Goal: Check status: Check status

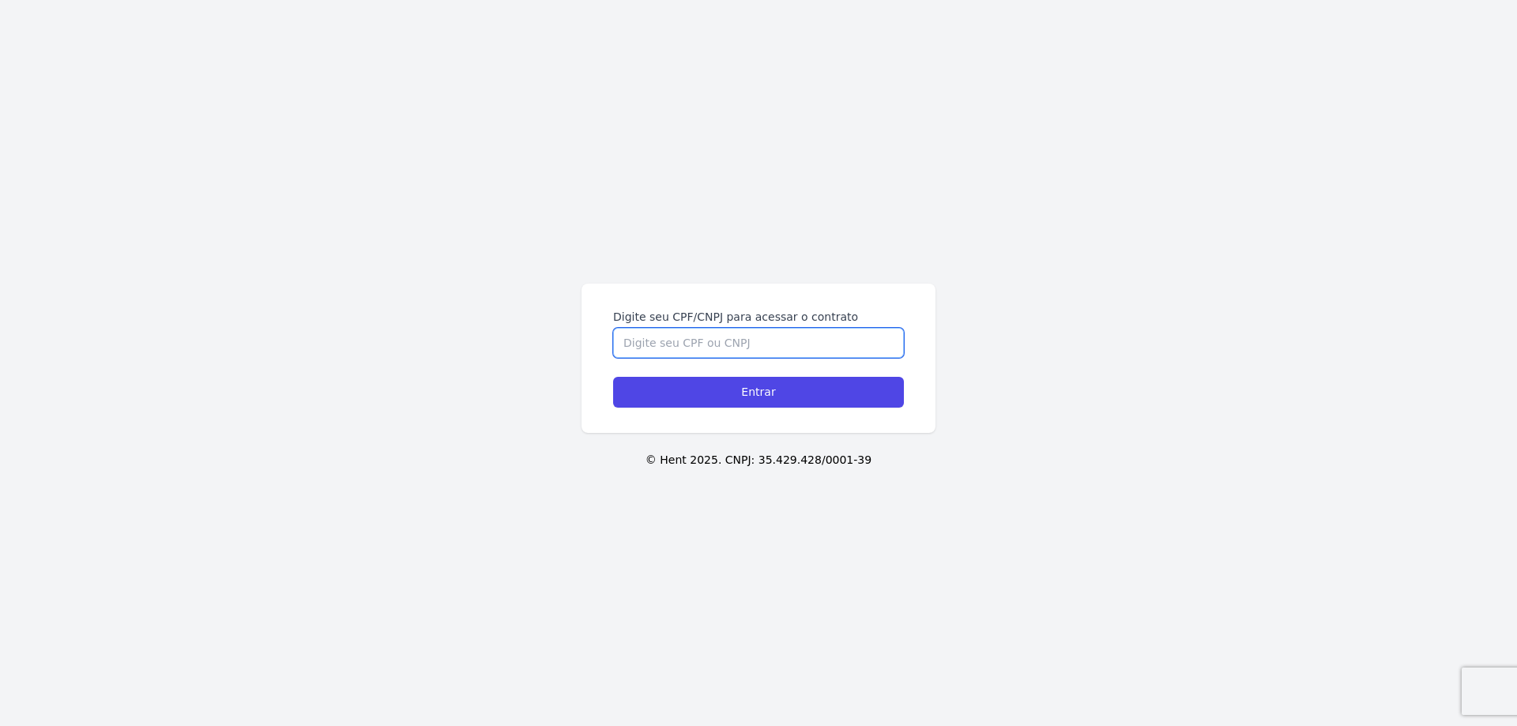
click at [786, 351] on input "Digite seu CPF/CNPJ para acessar o contrato" at bounding box center [758, 343] width 291 height 30
type input "12149267705"
click at [759, 389] on input "Entrar" at bounding box center [758, 392] width 291 height 31
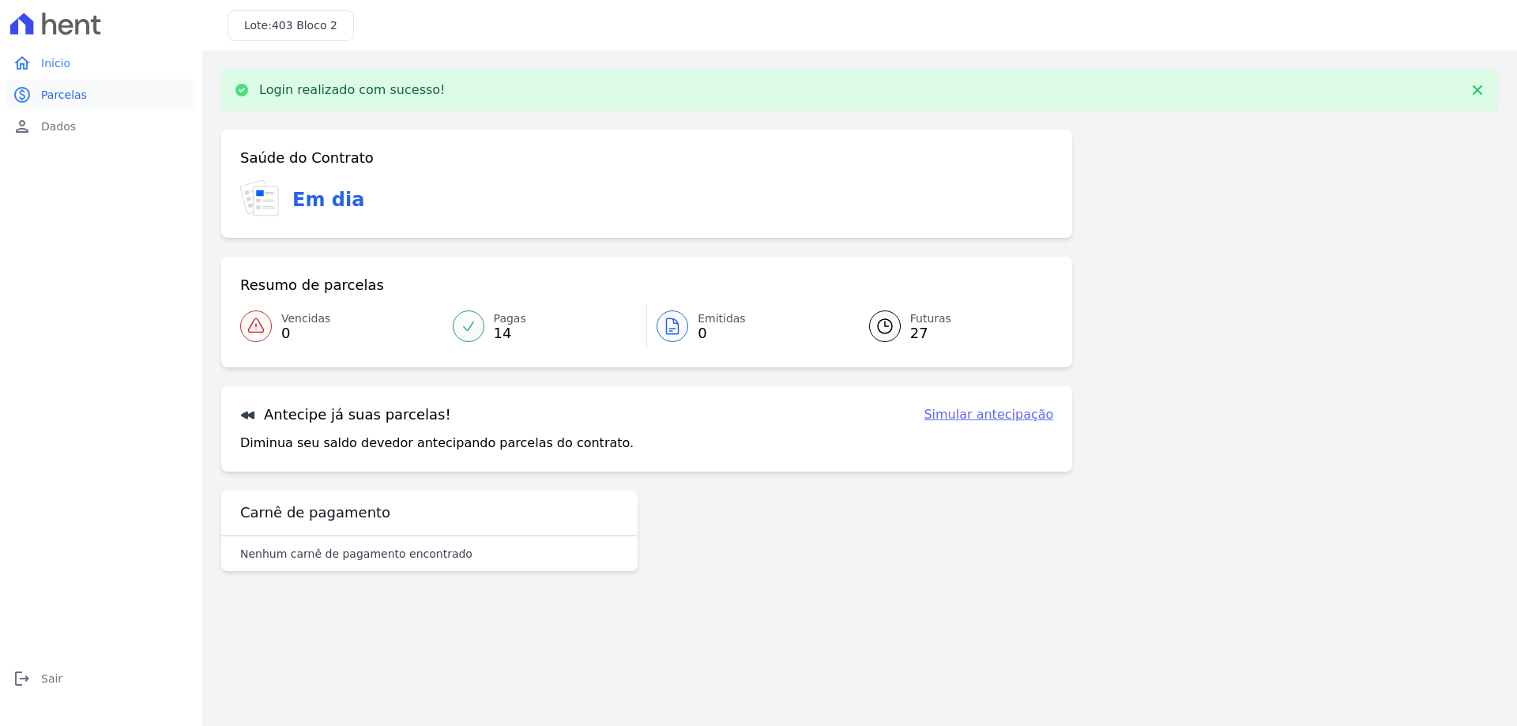
click at [91, 101] on link "paid Parcelas" at bounding box center [101, 95] width 190 height 32
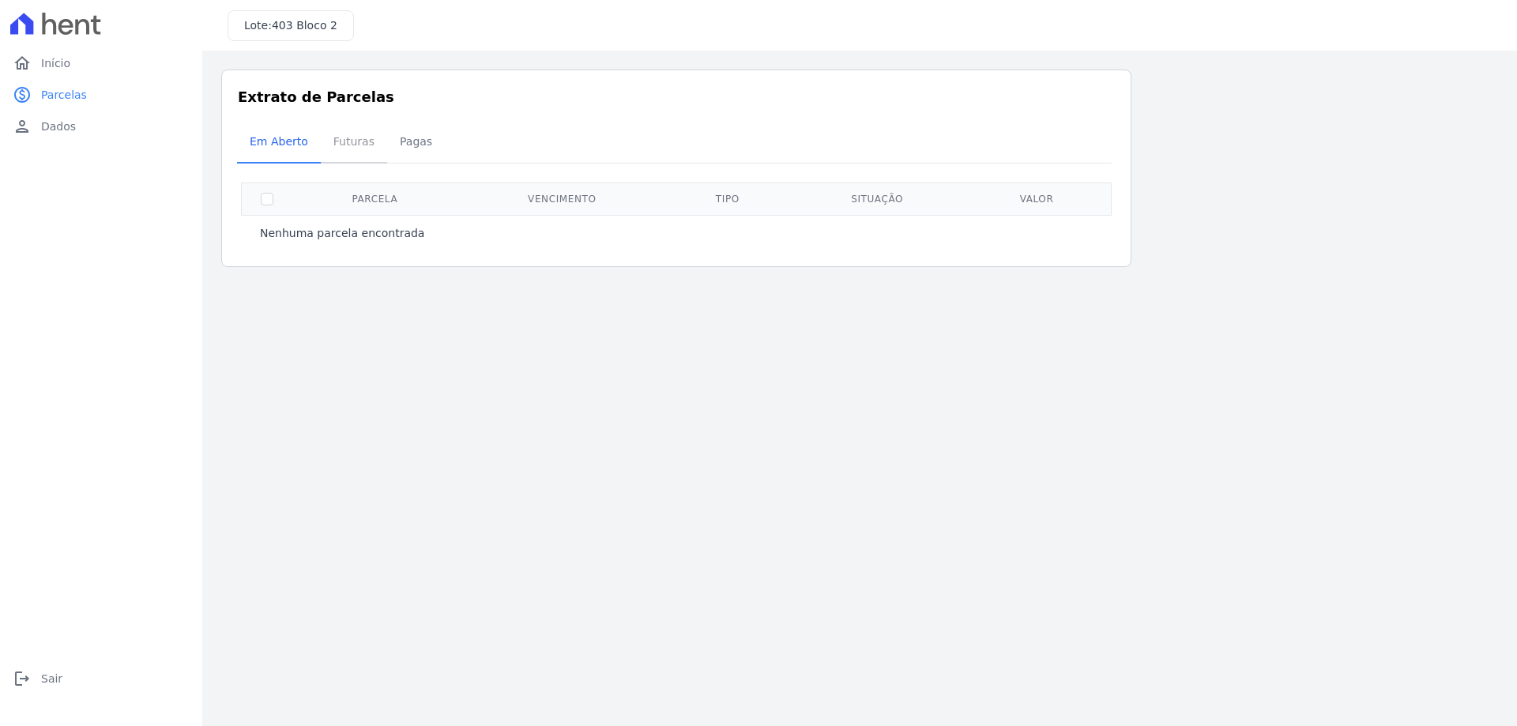
click at [363, 153] on span "Futuras" at bounding box center [354, 142] width 60 height 32
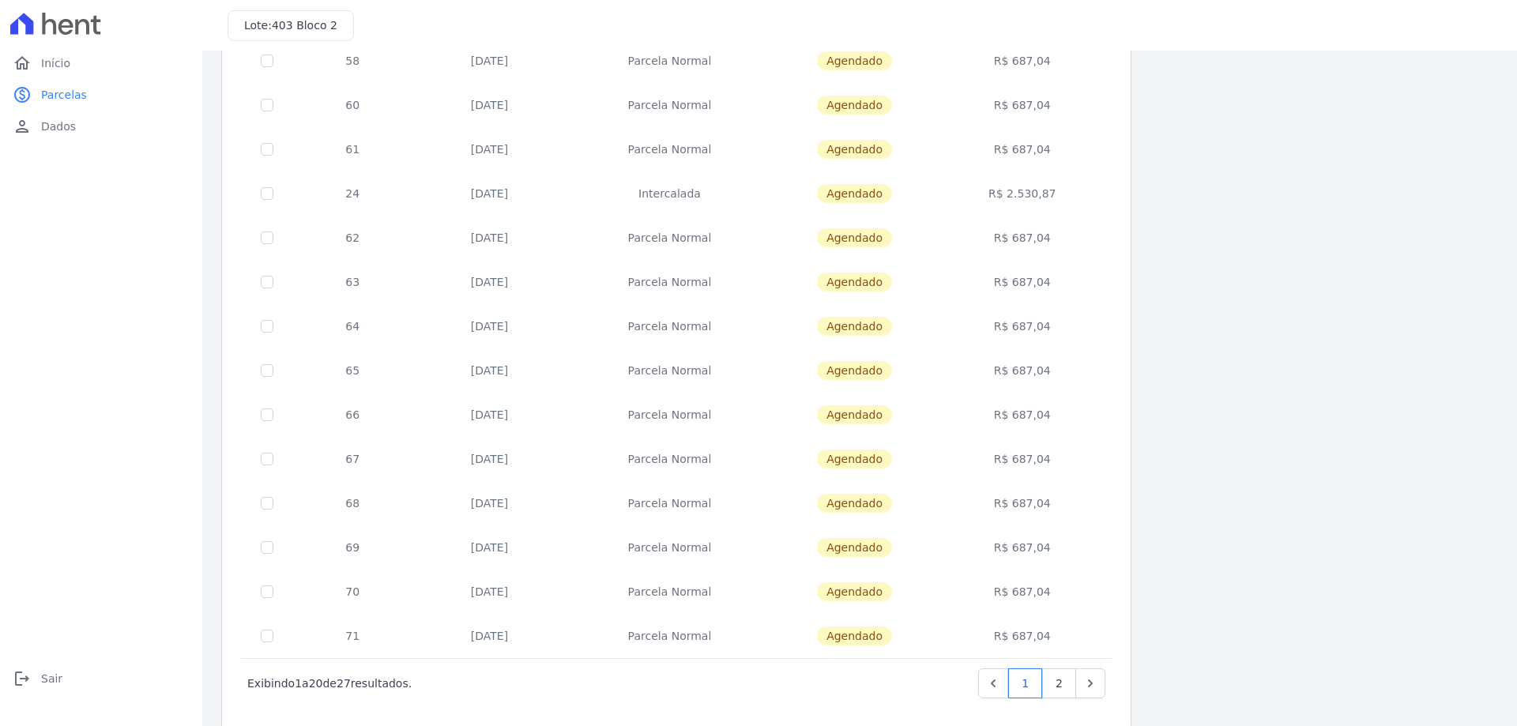
scroll to position [466, 0]
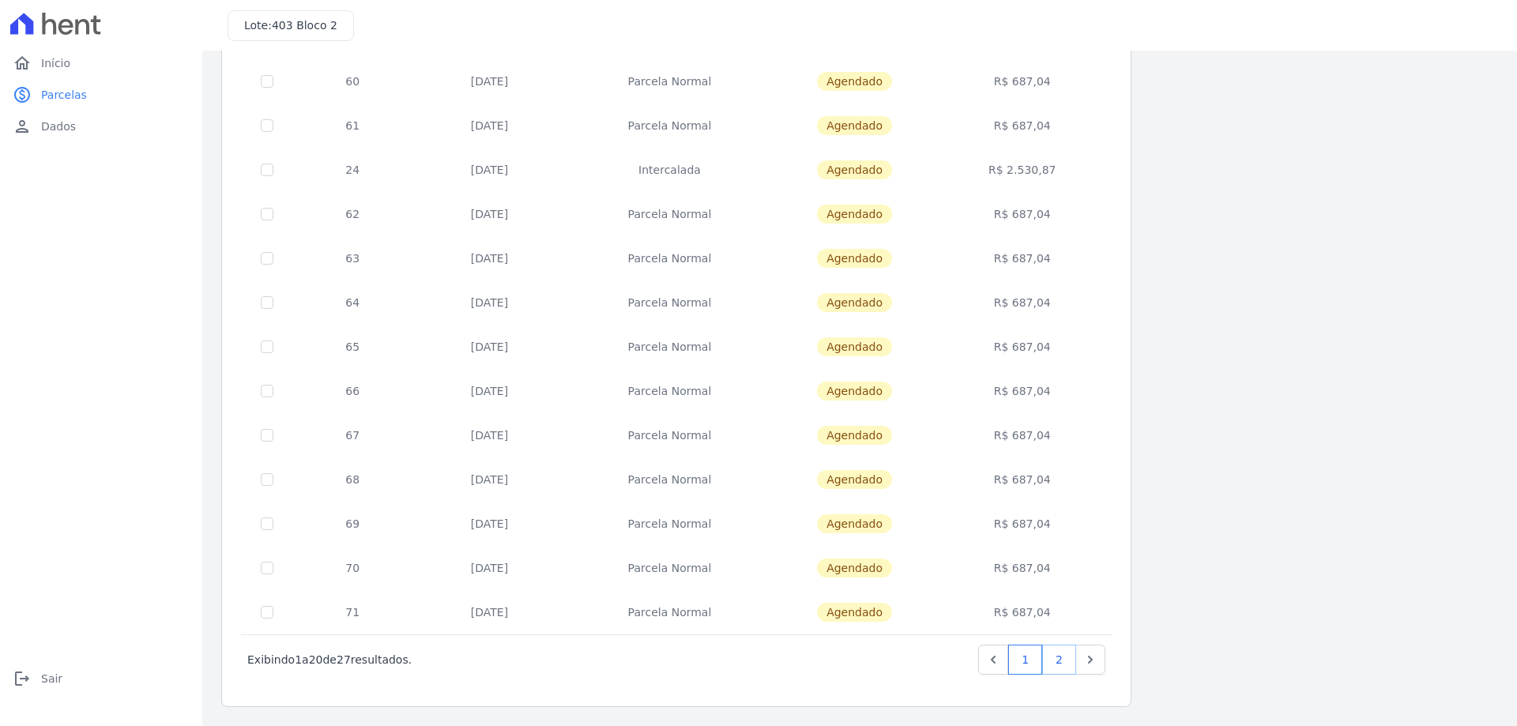
click at [1058, 658] on link "2" at bounding box center [1059, 660] width 34 height 30
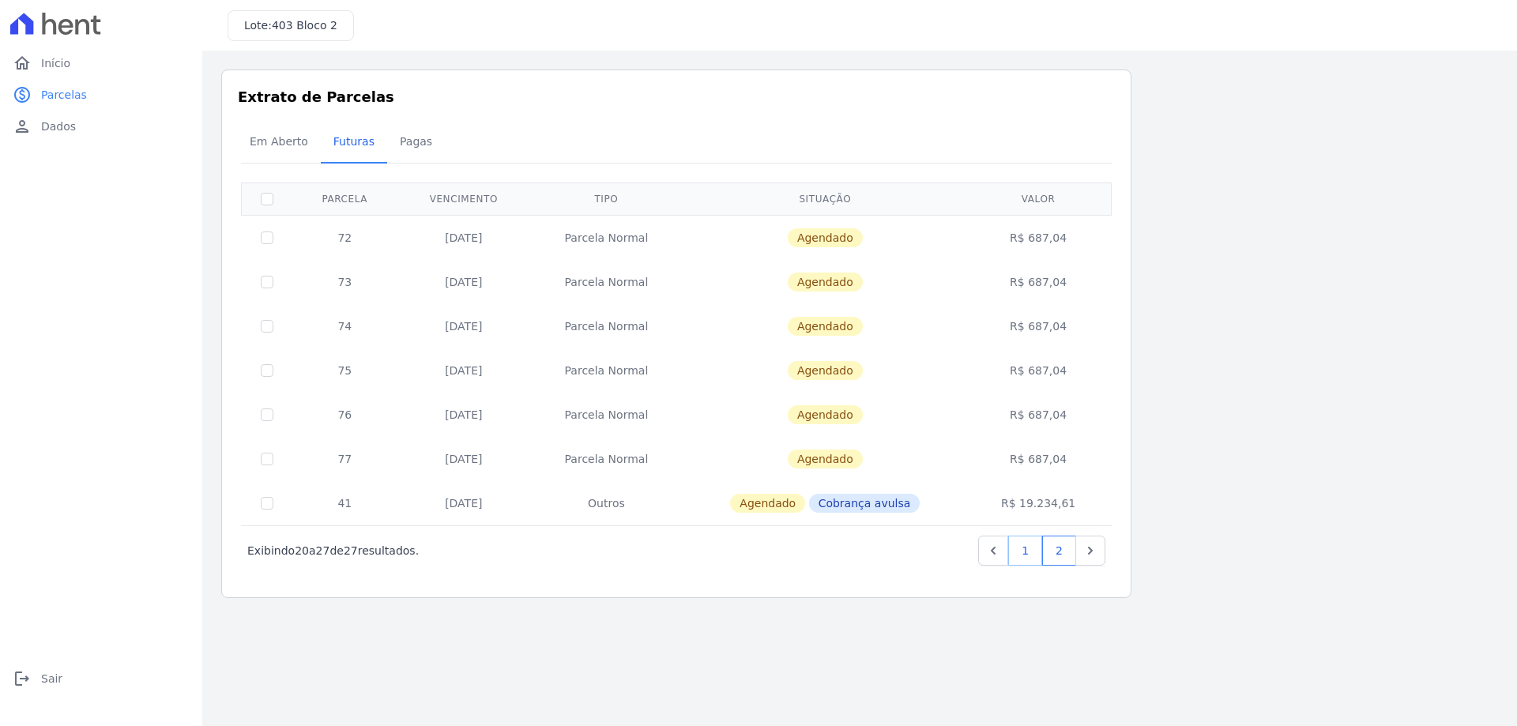
click at [1029, 551] on link "1" at bounding box center [1025, 551] width 34 height 30
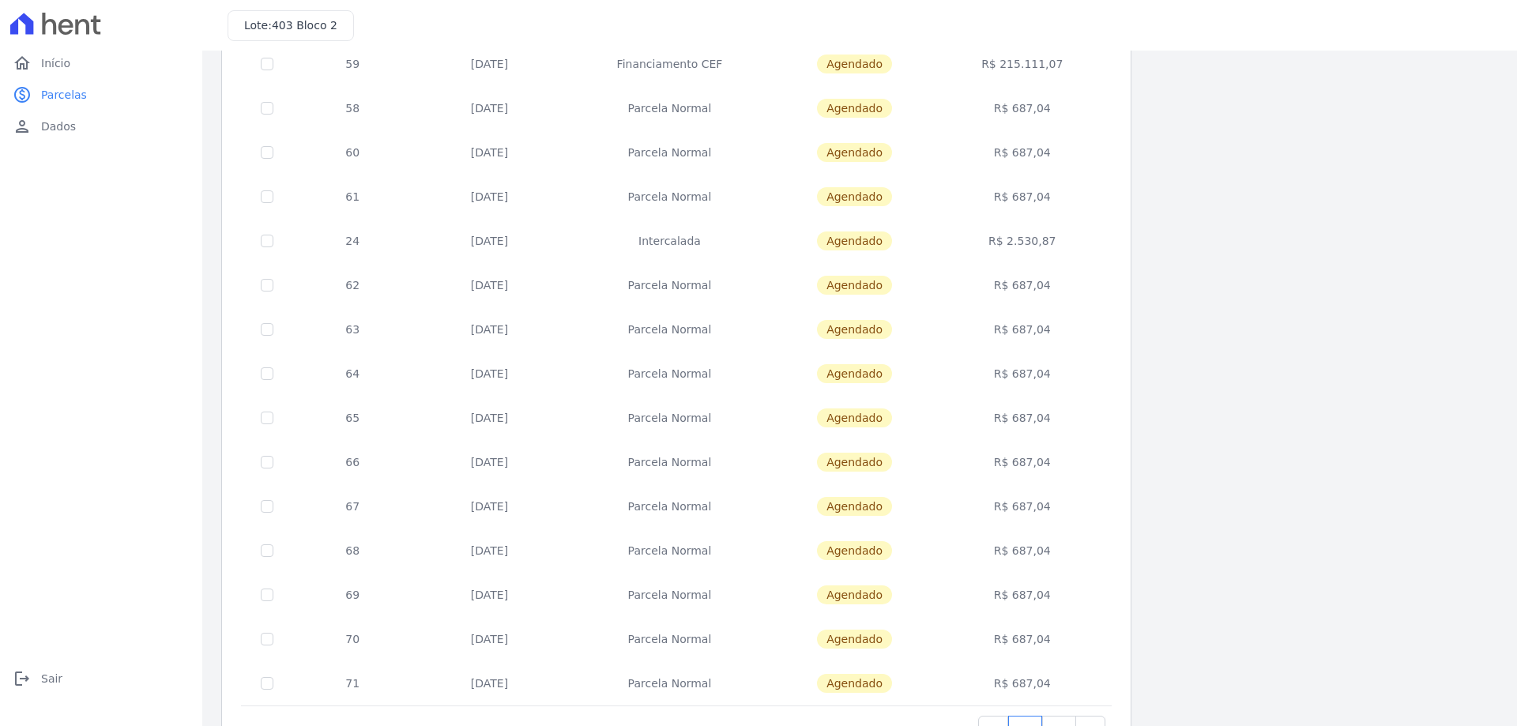
scroll to position [466, 0]
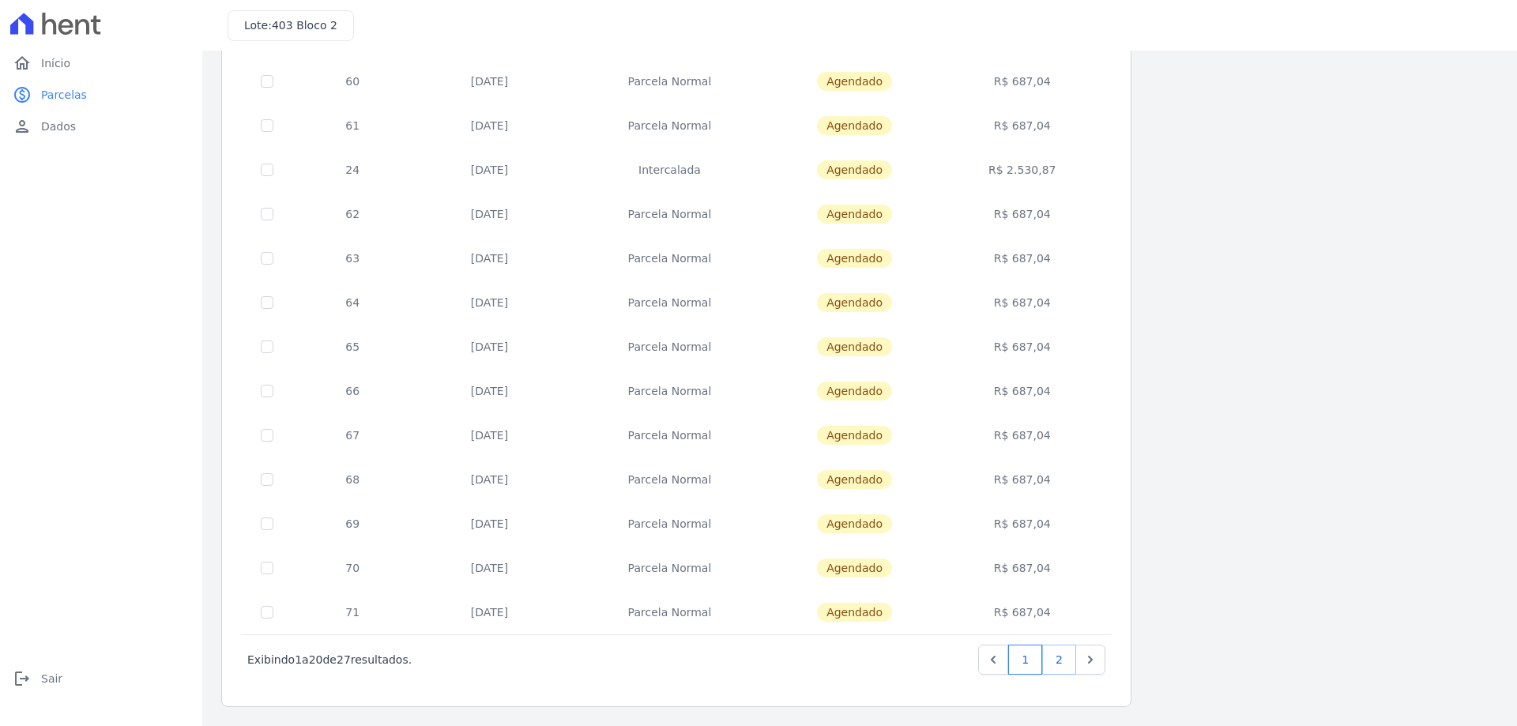
click at [1069, 659] on link "2" at bounding box center [1059, 660] width 34 height 30
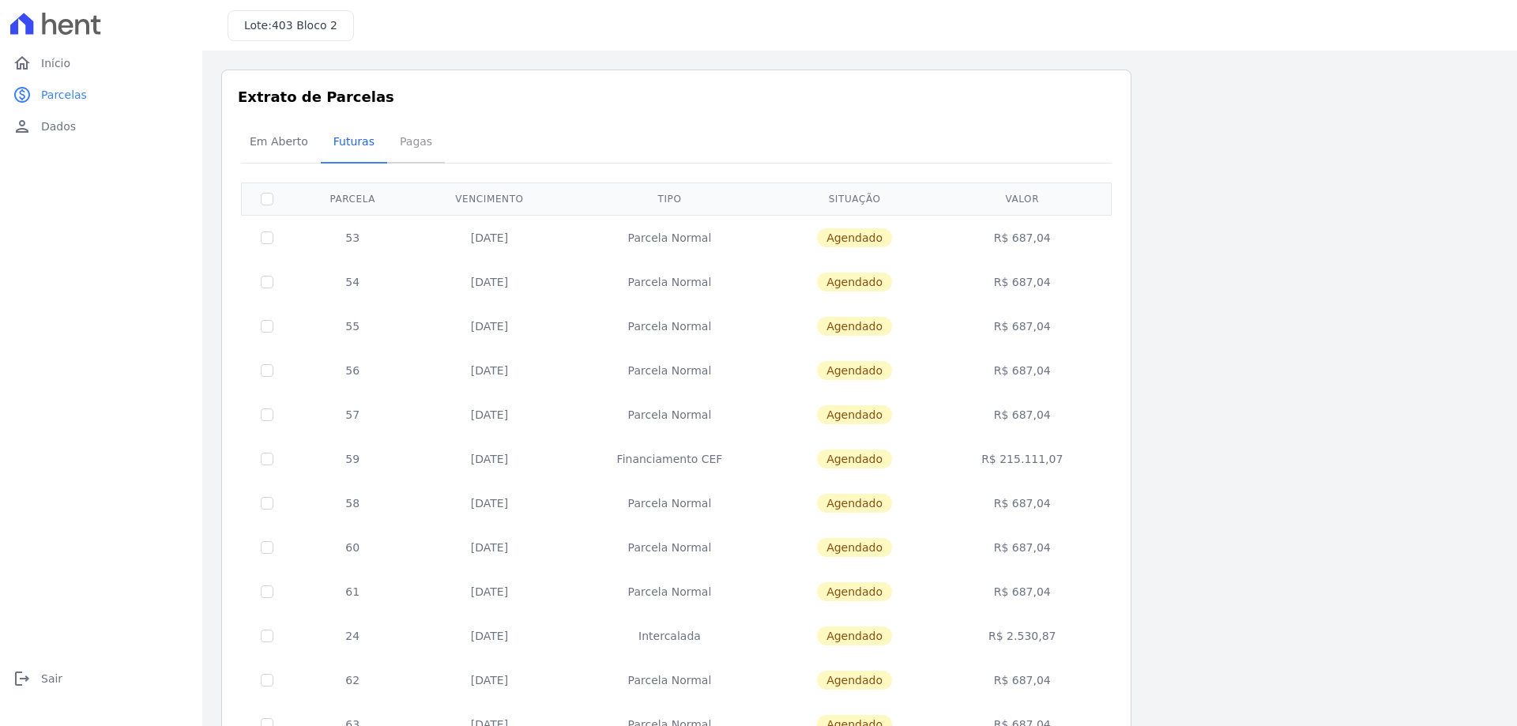
click at [422, 145] on span "Pagas" at bounding box center [415, 142] width 51 height 32
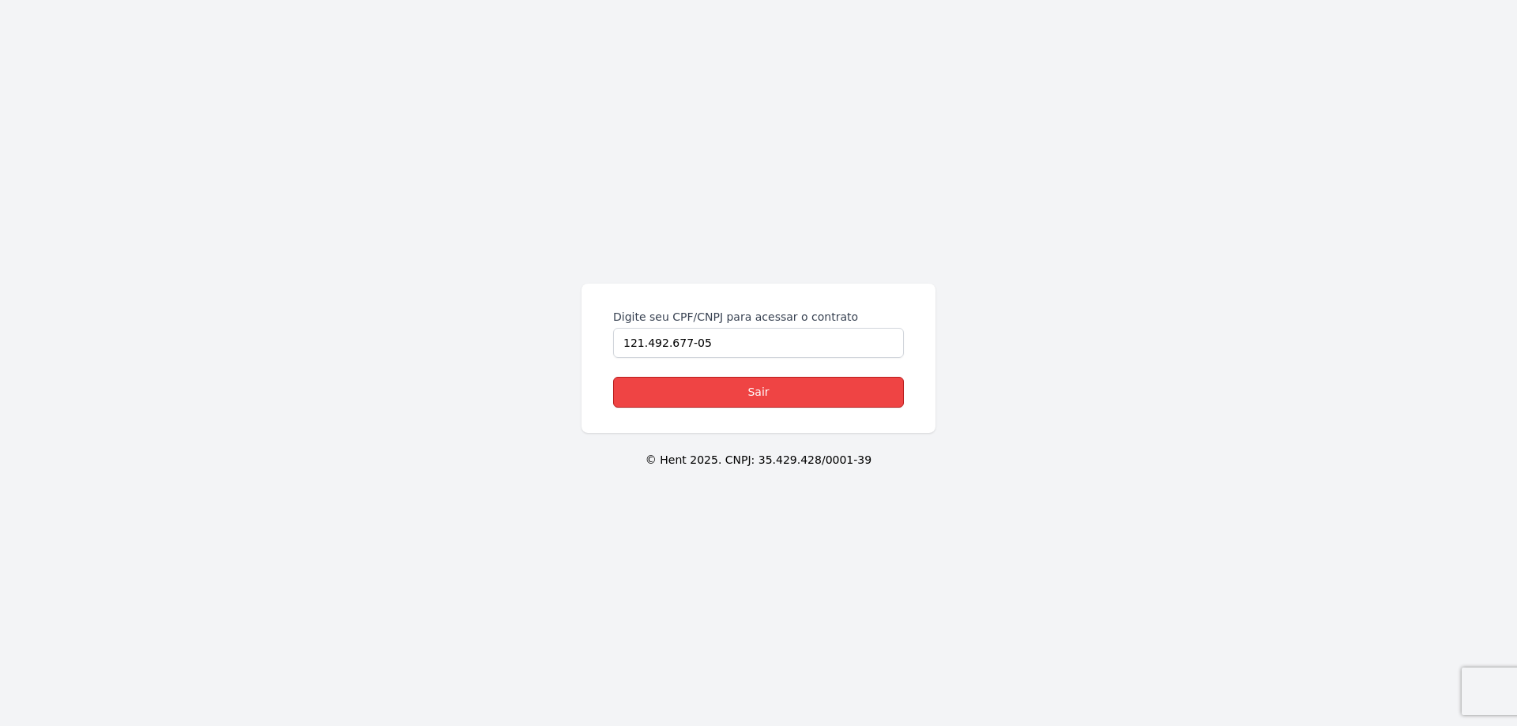
click at [742, 391] on link "Sair" at bounding box center [758, 392] width 291 height 31
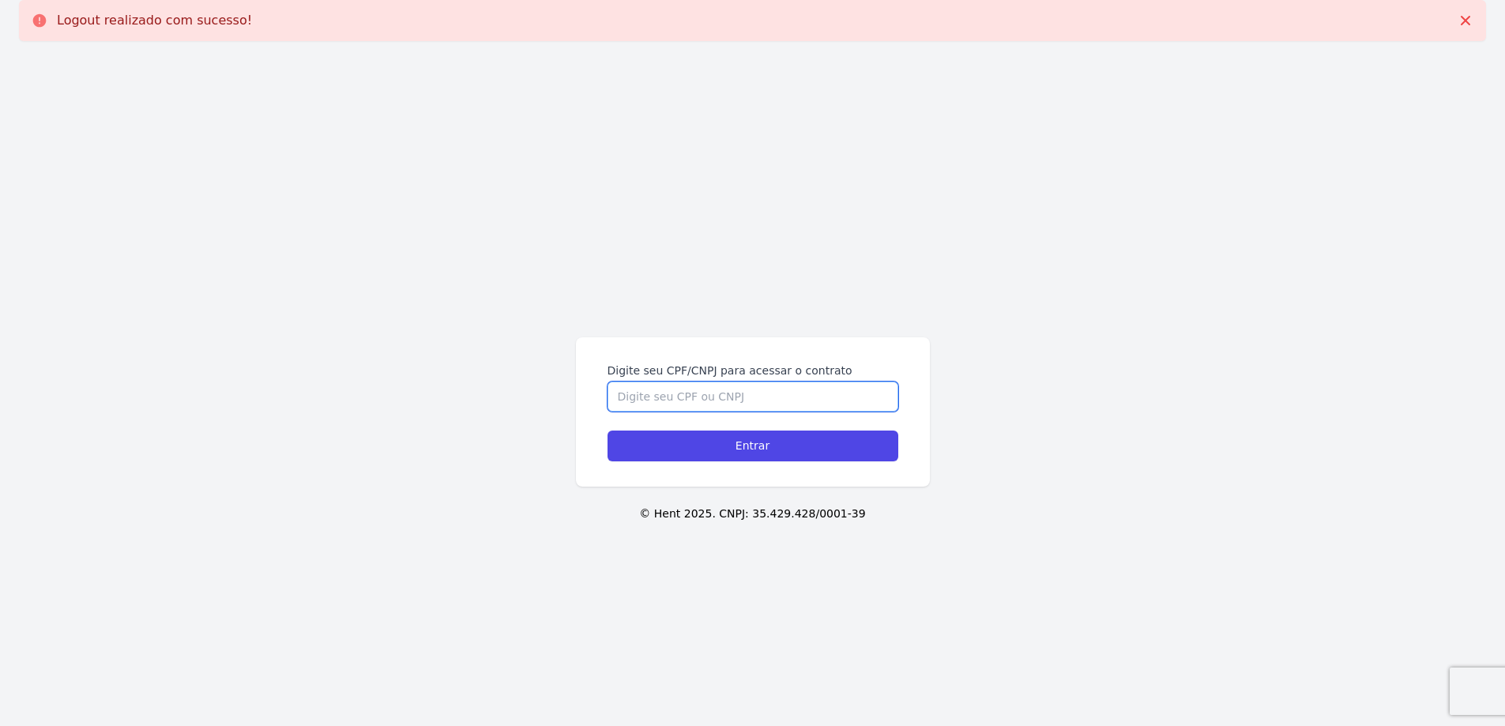
click at [745, 391] on input "Digite seu CPF/CNPJ para acessar o contrato" at bounding box center [752, 397] width 291 height 30
type input "12149267705"
click at [738, 441] on input "Entrar" at bounding box center [752, 445] width 291 height 31
click at [784, 400] on input "Digite seu CPF/CNPJ para acessar o contrato" at bounding box center [752, 397] width 291 height 30
type input "1"
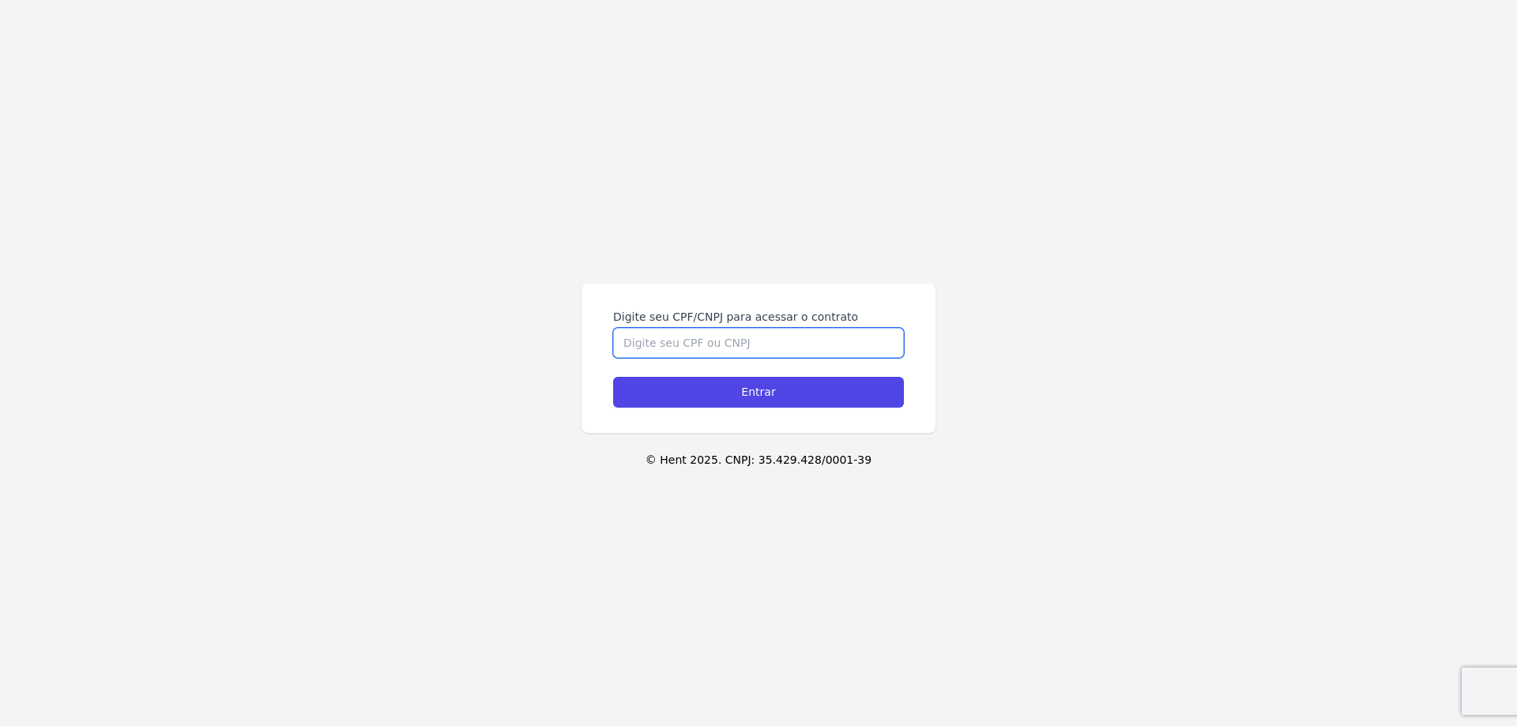
click at [795, 342] on input "Digite seu CPF/CNPJ para acessar o contrato" at bounding box center [758, 343] width 291 height 30
type input "12149267705"
click at [613, 377] on input "Entrar" at bounding box center [758, 392] width 291 height 31
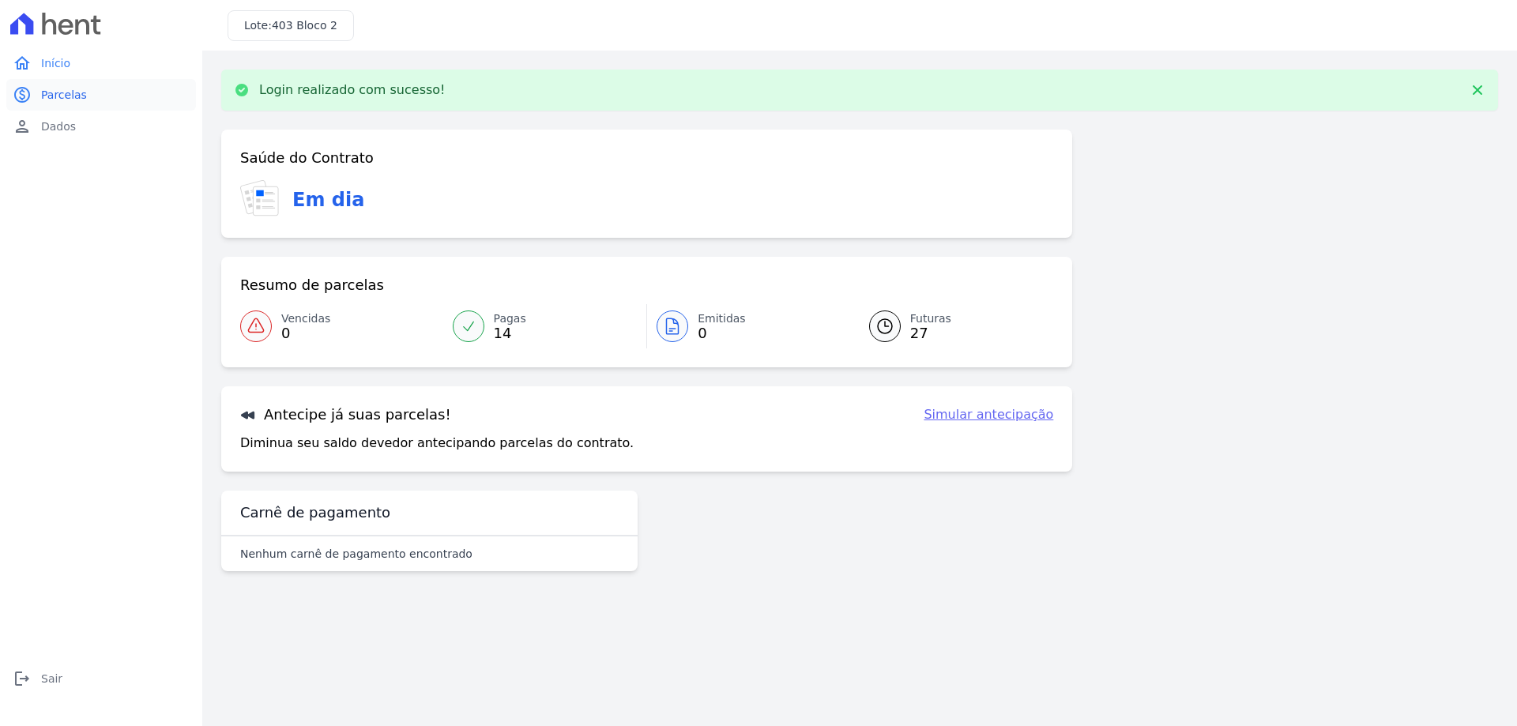
click at [66, 87] on span "Parcelas" at bounding box center [64, 95] width 46 height 16
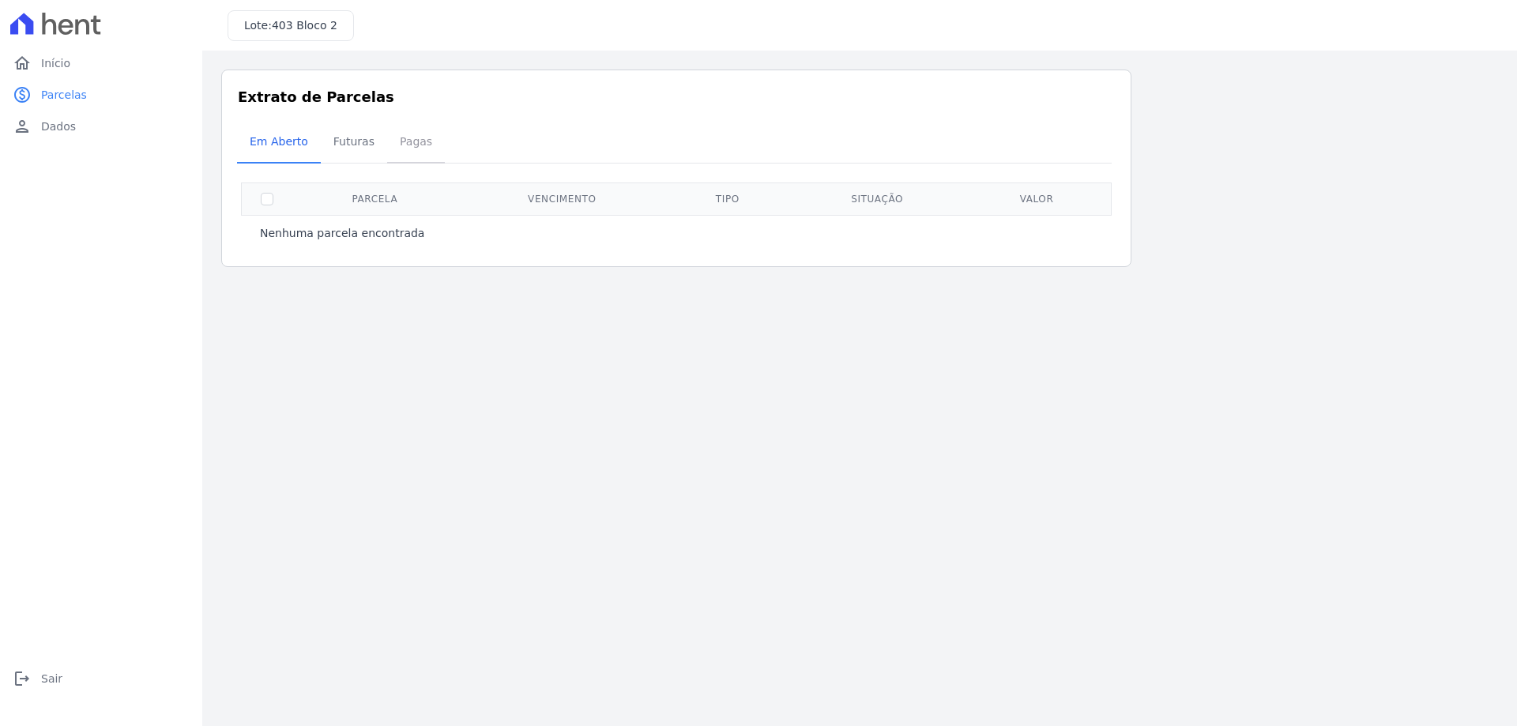
click at [402, 148] on span "Pagas" at bounding box center [415, 142] width 51 height 32
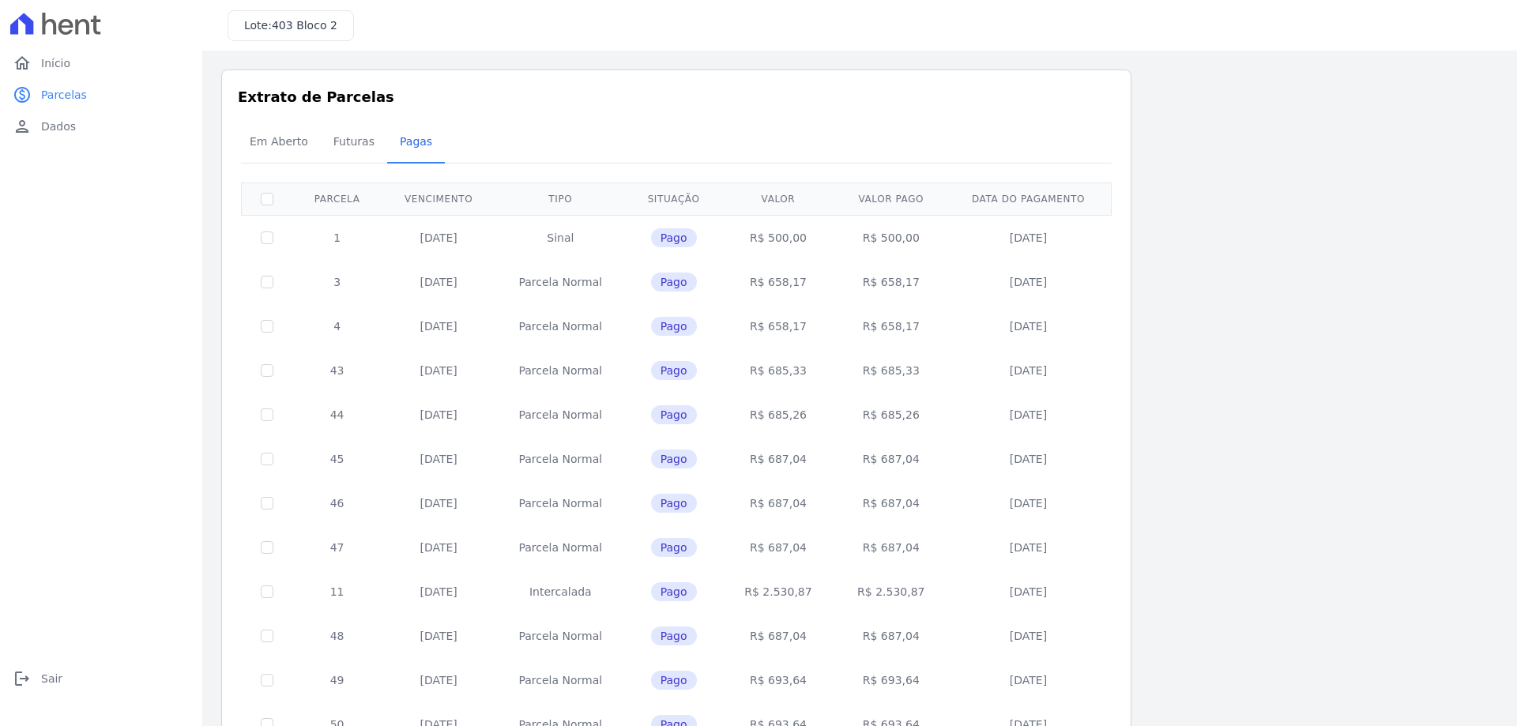
click at [264, 509] on td at bounding box center [267, 503] width 51 height 44
click at [278, 141] on span "Em Aberto" at bounding box center [278, 142] width 77 height 32
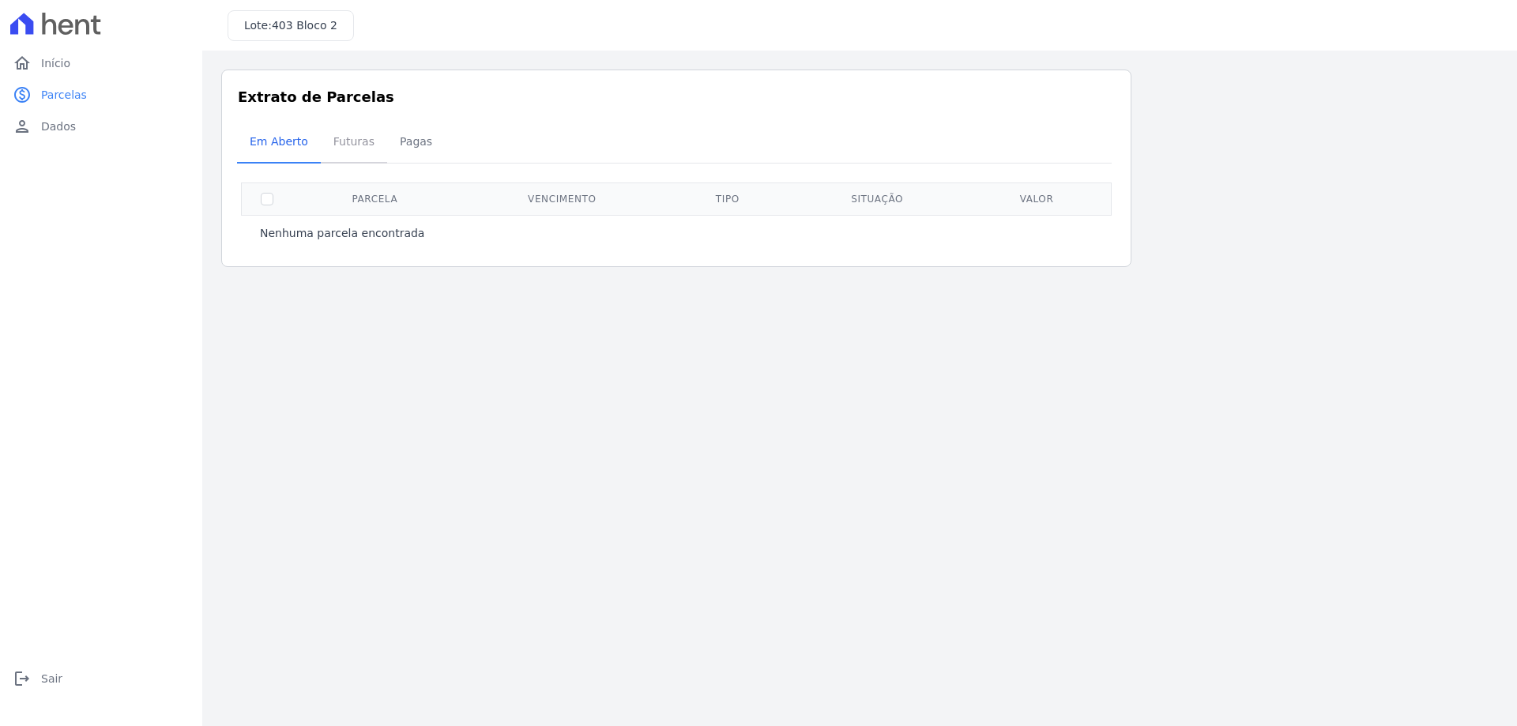
click at [369, 145] on span "Futuras" at bounding box center [354, 142] width 60 height 32
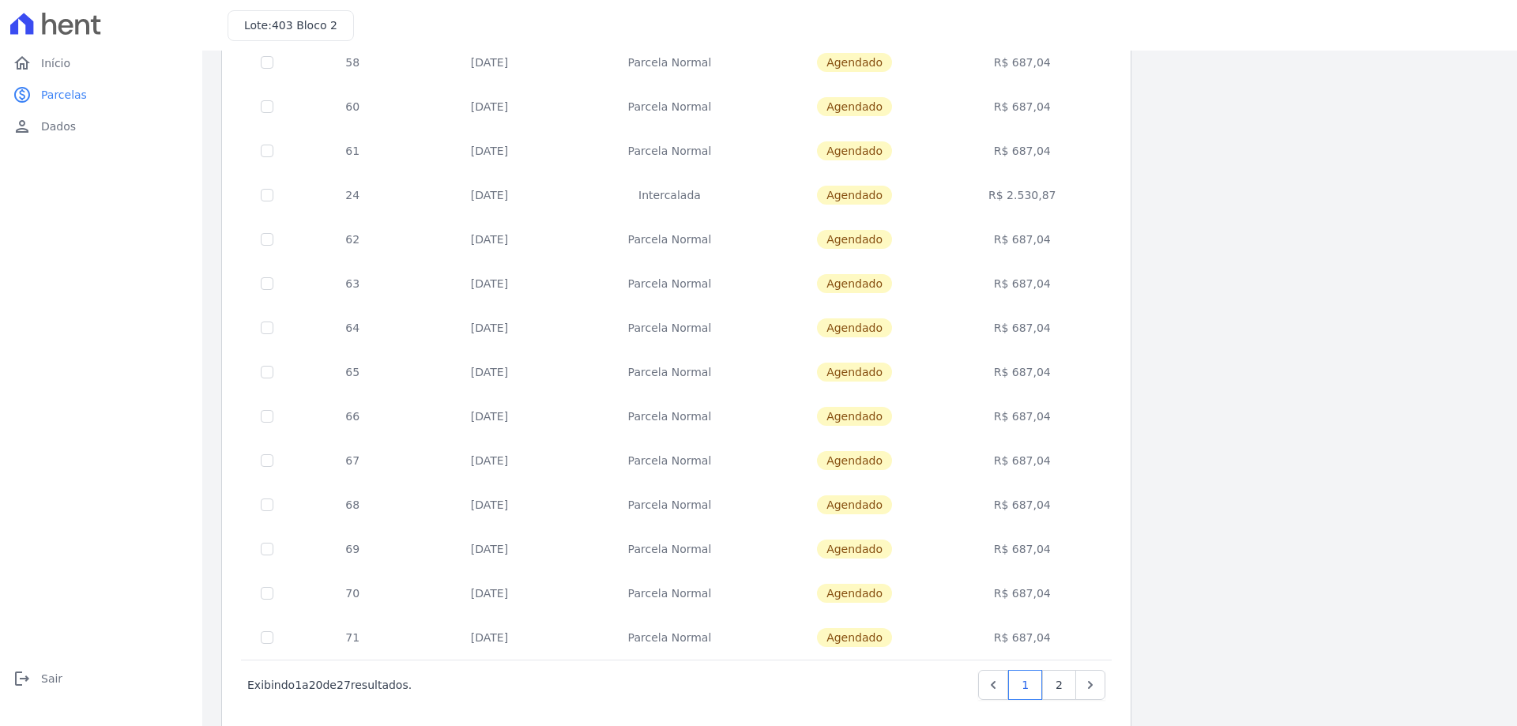
scroll to position [466, 0]
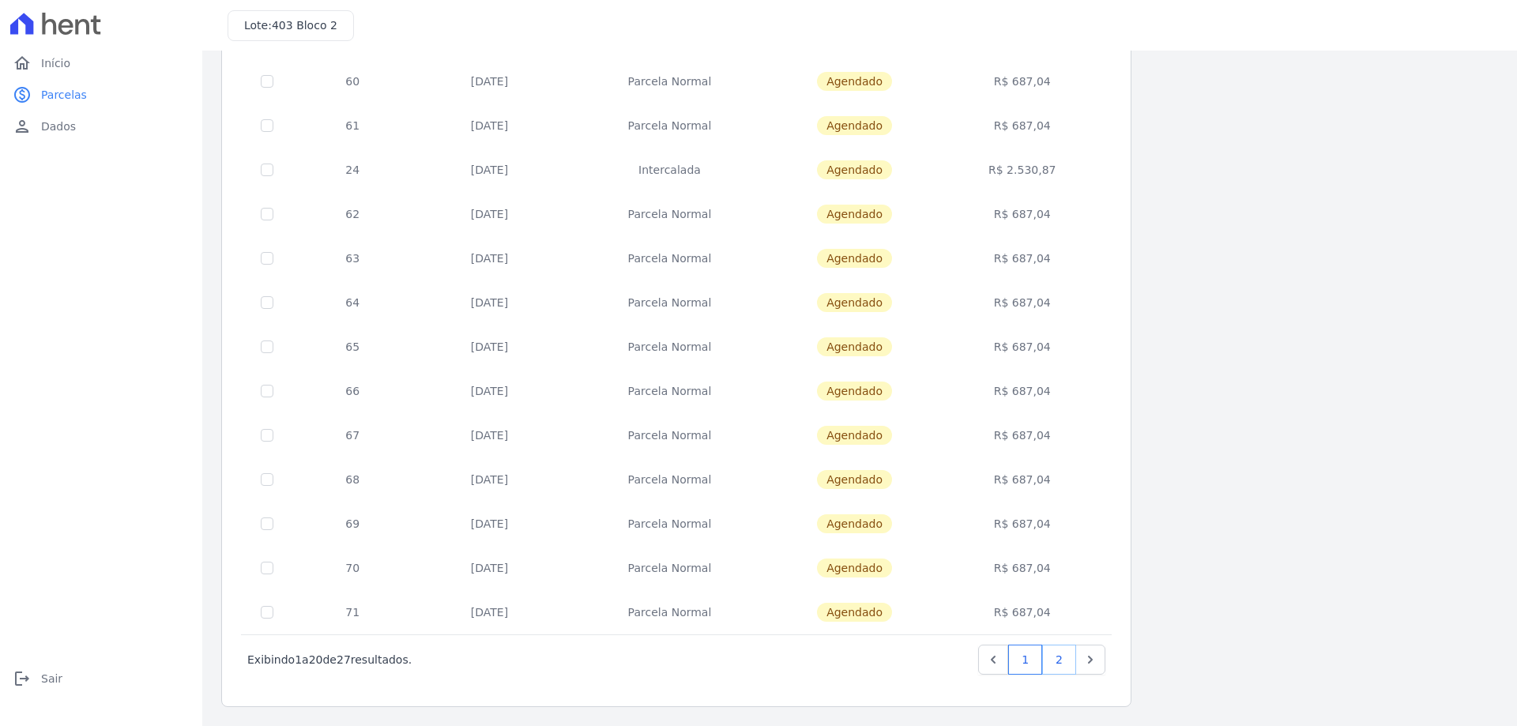
click at [1067, 667] on link "2" at bounding box center [1059, 660] width 34 height 30
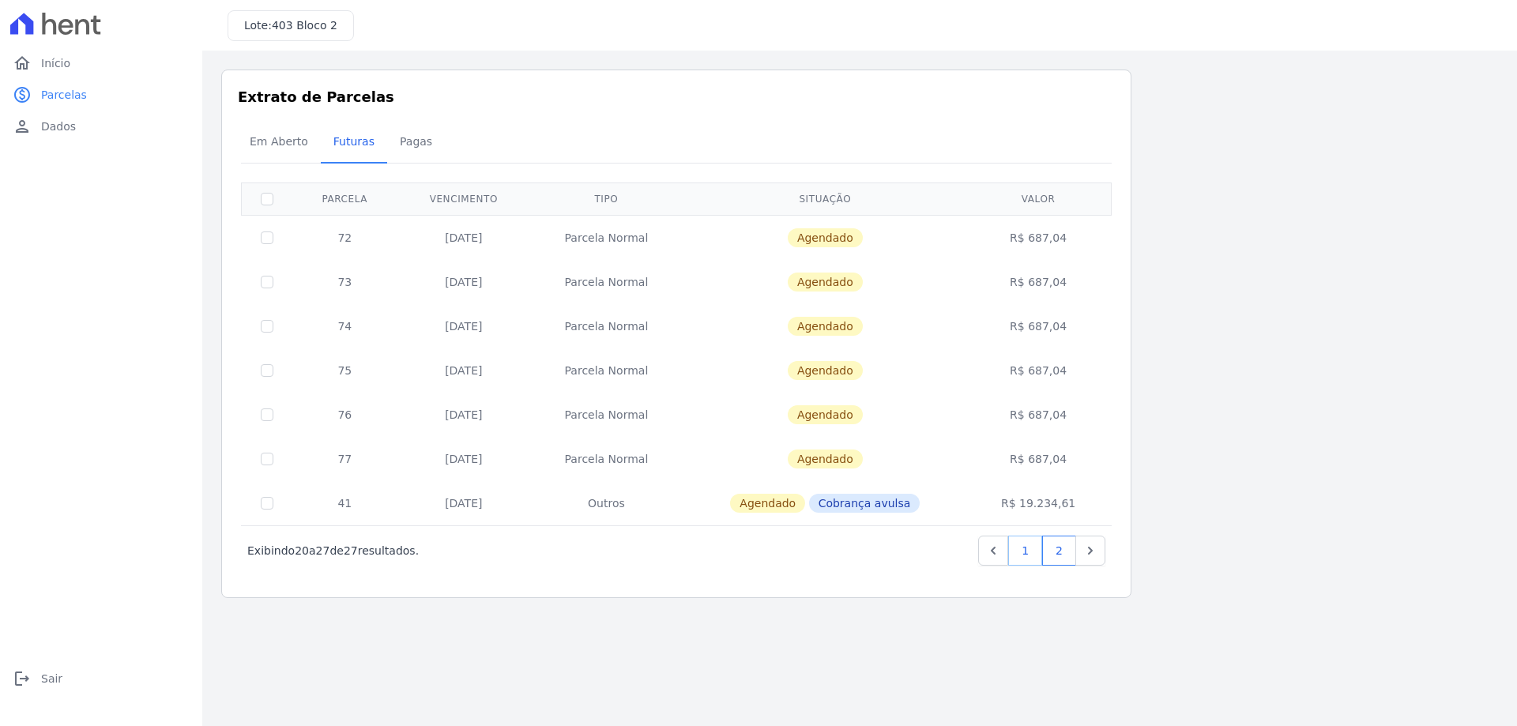
click at [1021, 551] on link "1" at bounding box center [1025, 551] width 34 height 30
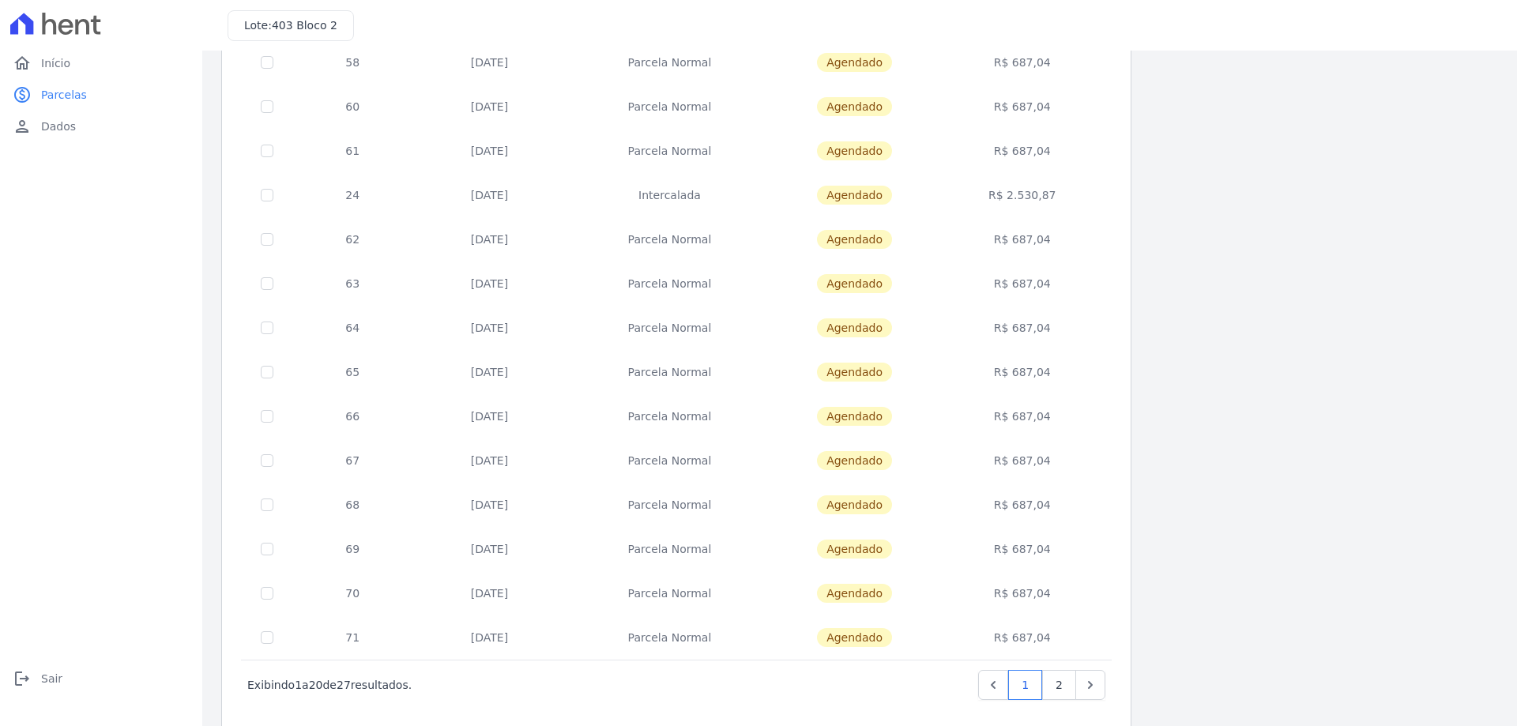
scroll to position [466, 0]
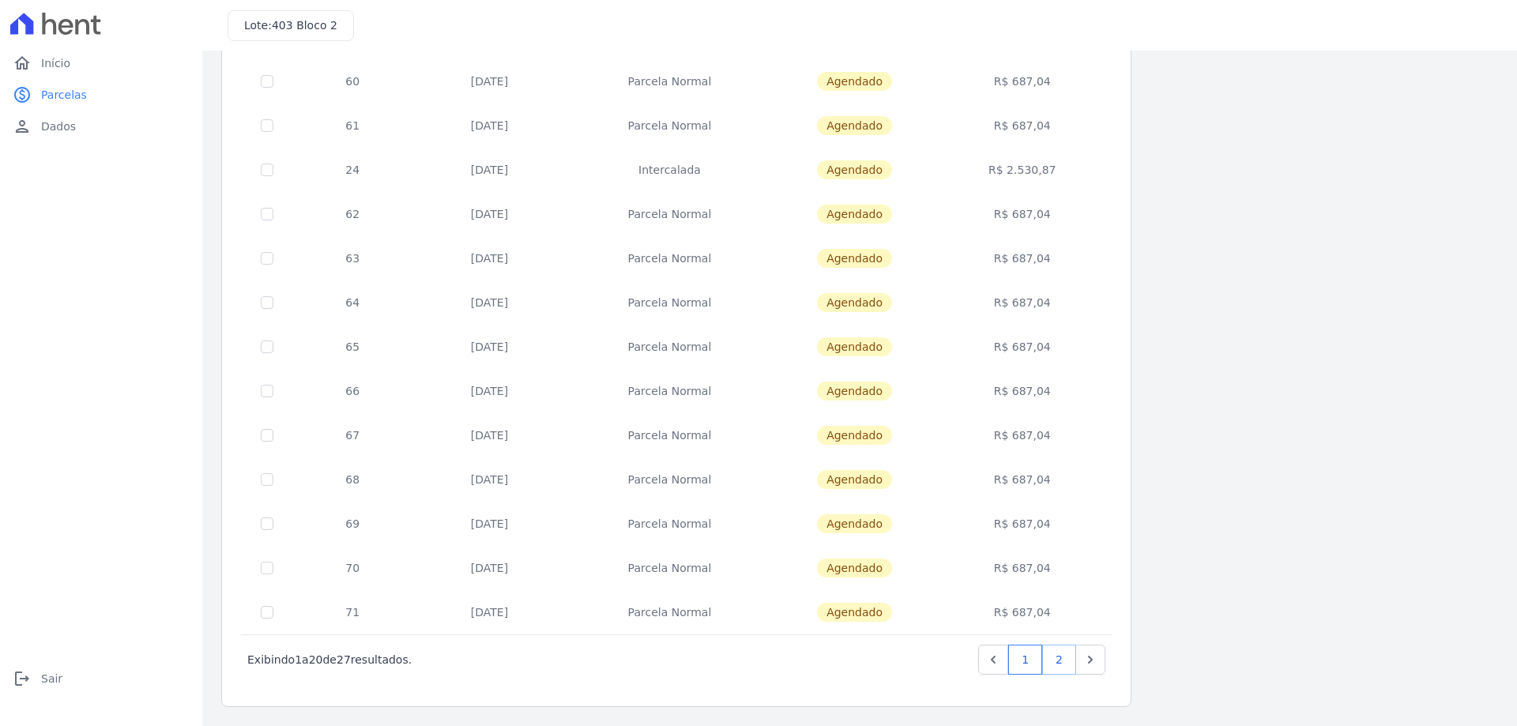
click at [1061, 656] on link "2" at bounding box center [1059, 660] width 34 height 30
